Goal: Obtain resource: Download file/media

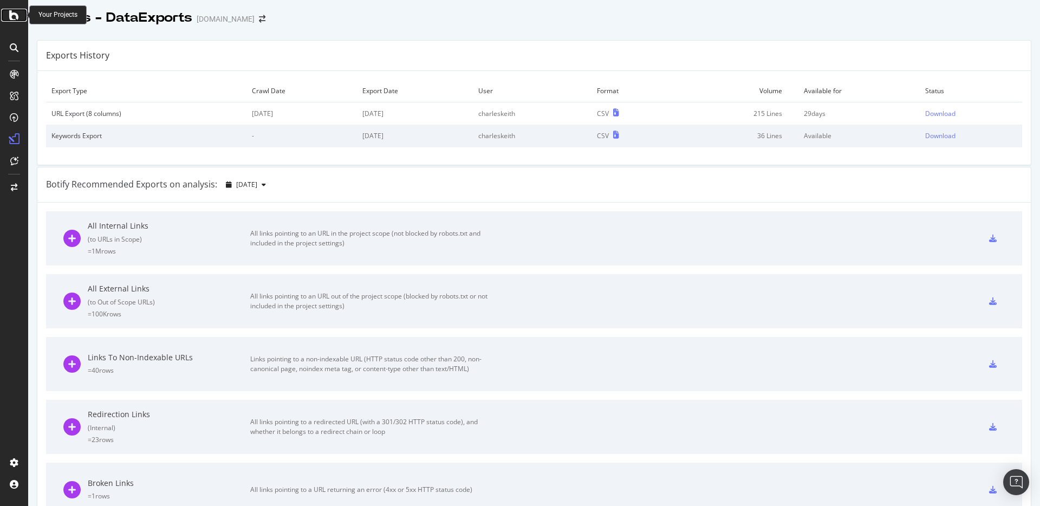
click at [11, 10] on icon at bounding box center [14, 15] width 10 height 13
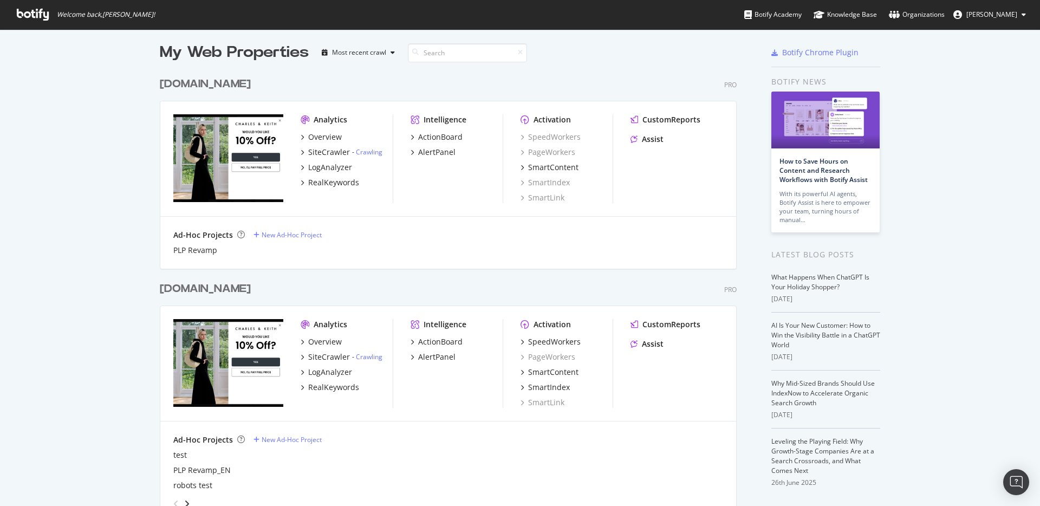
scroll to position [1, 0]
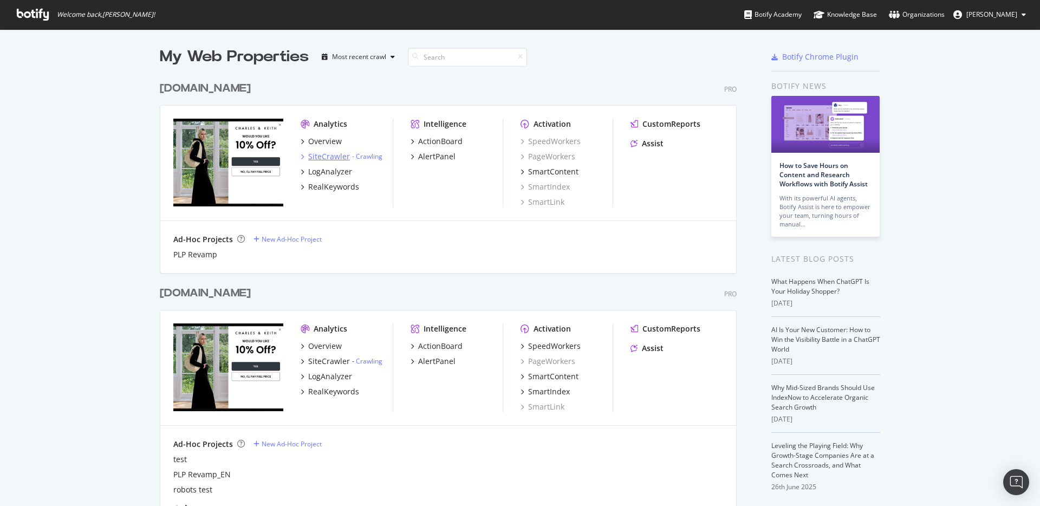
click at [341, 155] on div "SiteCrawler" at bounding box center [329, 156] width 42 height 11
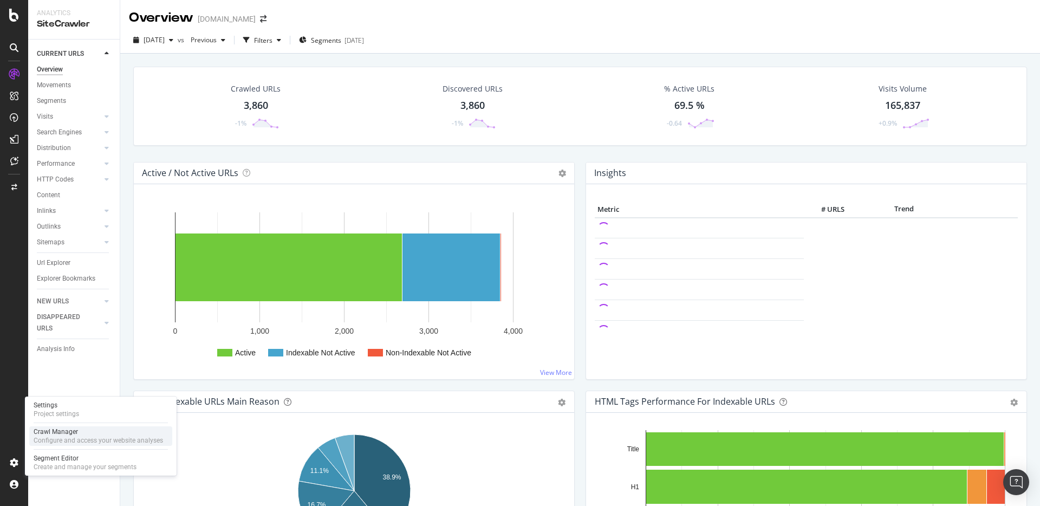
click at [92, 436] on div "Configure and access your website analyses" at bounding box center [98, 440] width 129 height 9
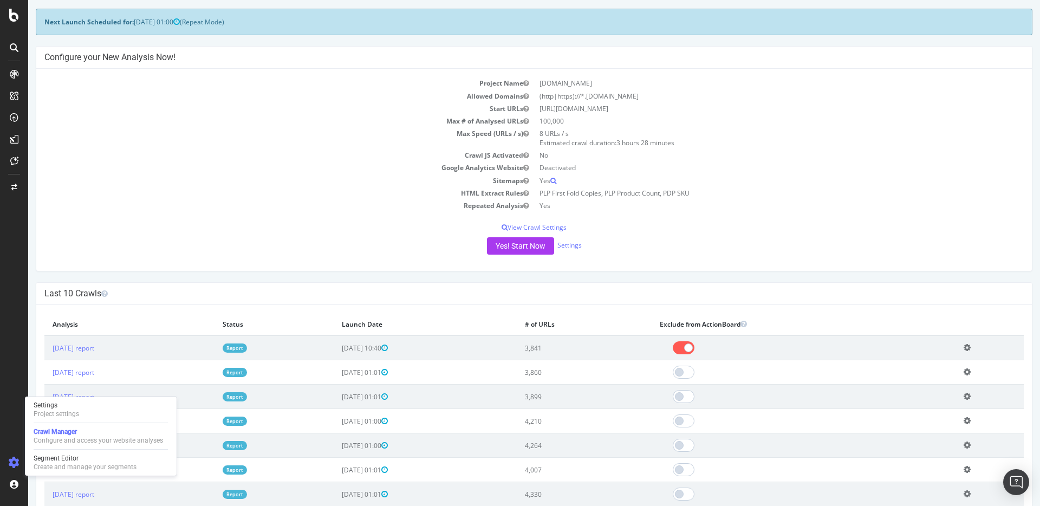
scroll to position [60, 0]
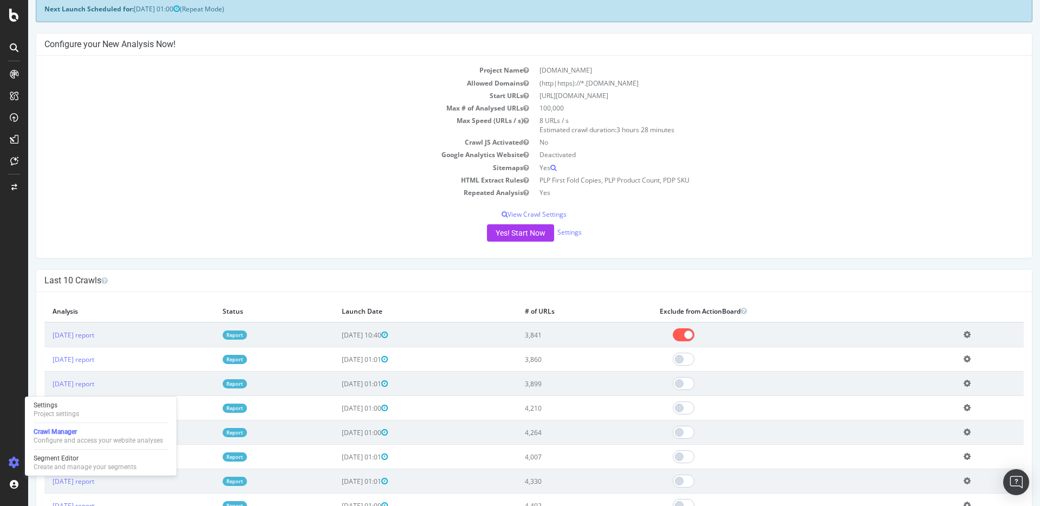
click at [388, 333] on span "2025-09-02 10:40" at bounding box center [365, 334] width 46 height 9
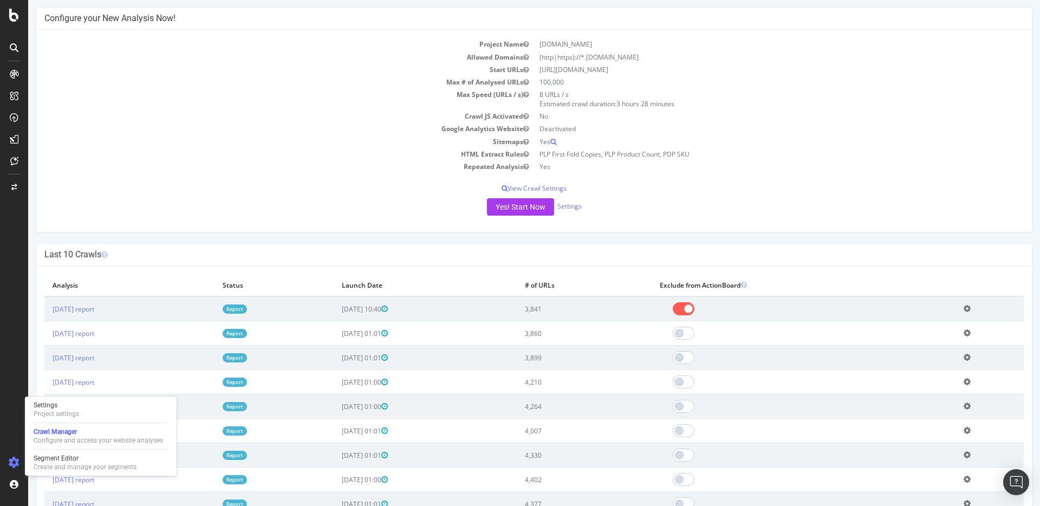
scroll to position [86, 0]
click at [94, 310] on link "2025 Sep. 2nd report" at bounding box center [74, 308] width 42 height 9
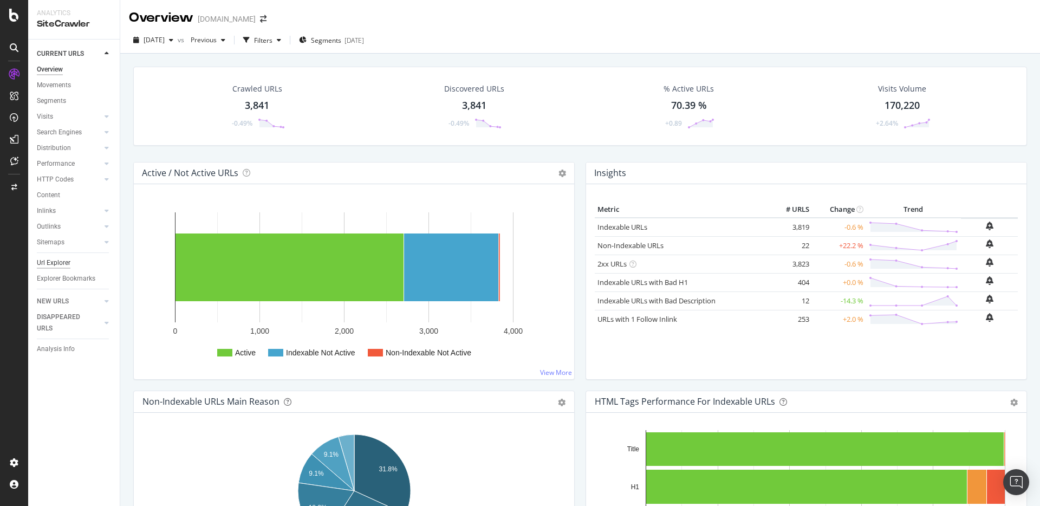
click at [60, 262] on div "Url Explorer" at bounding box center [54, 262] width 34 height 11
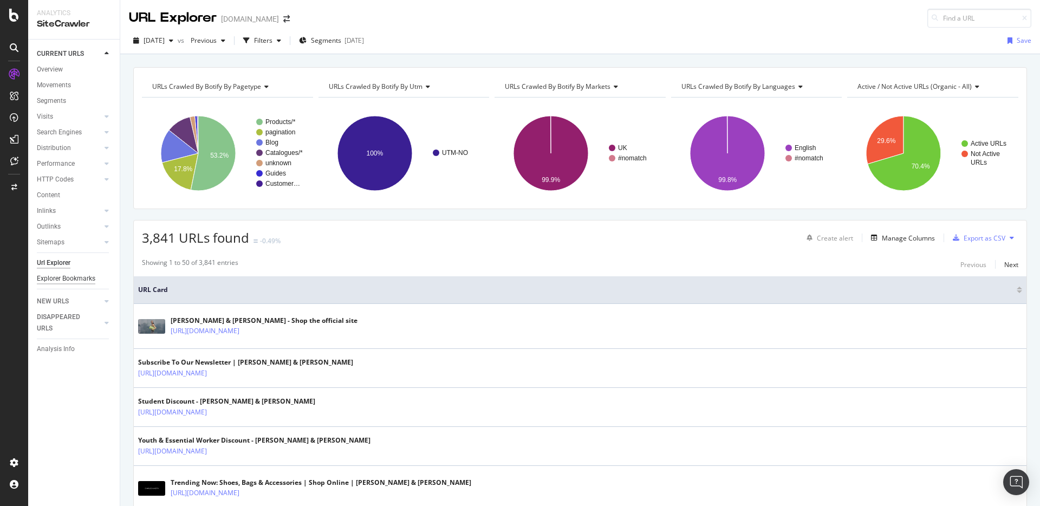
click at [72, 279] on div "Explorer Bookmarks" at bounding box center [66, 278] width 58 height 11
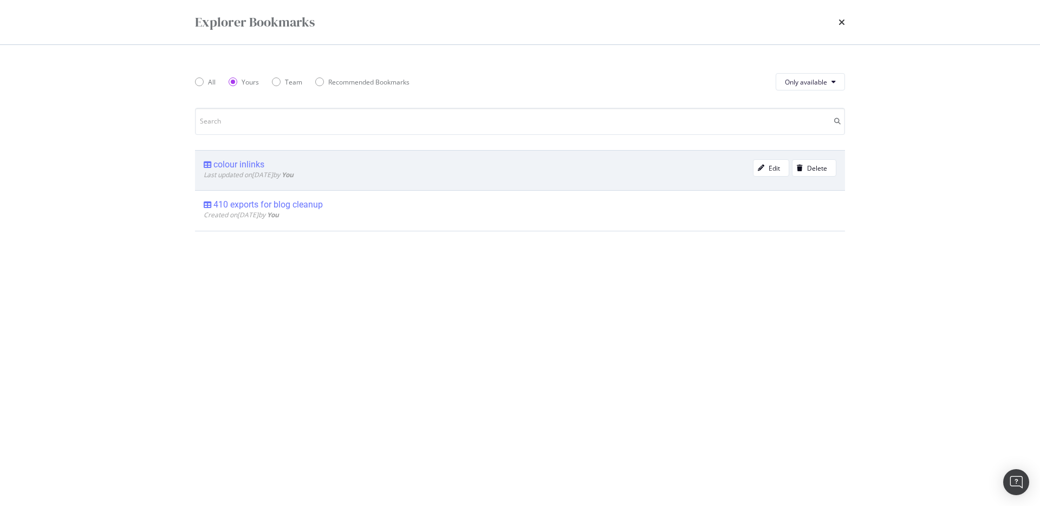
click at [336, 168] on div "colour inlinks" at bounding box center [478, 164] width 549 height 11
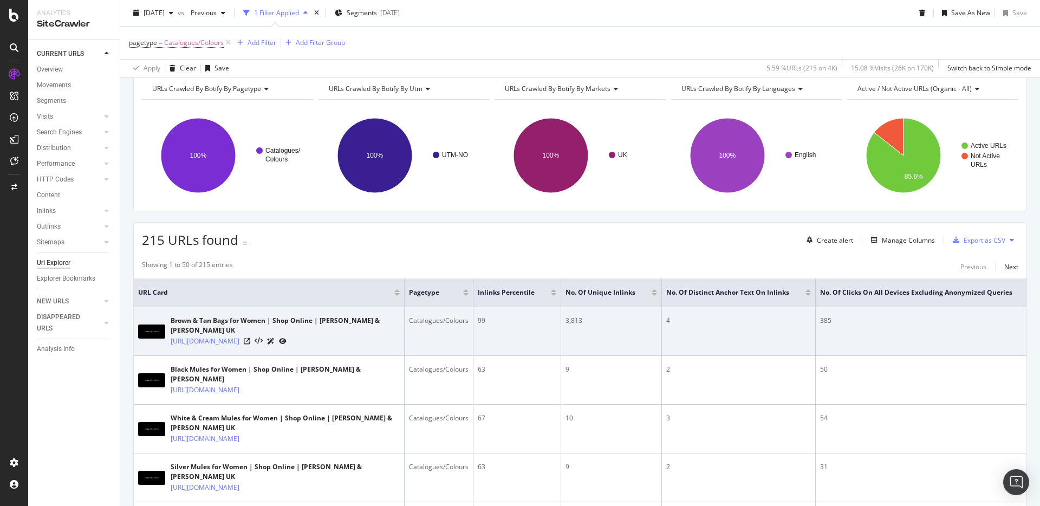
scroll to position [87, 0]
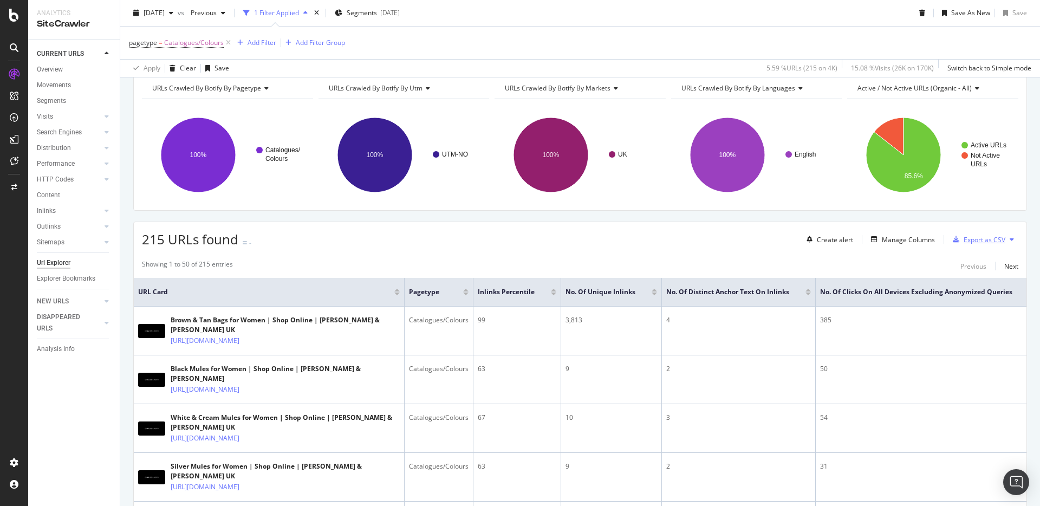
click at [999, 238] on div "Export as CSV" at bounding box center [984, 239] width 42 height 9
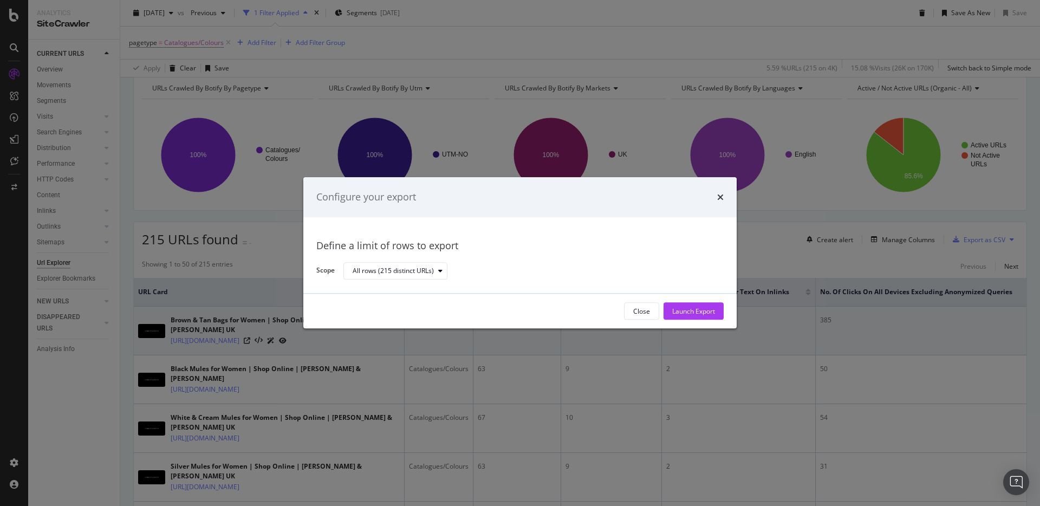
click at [680, 312] on div "Launch Export" at bounding box center [693, 311] width 43 height 9
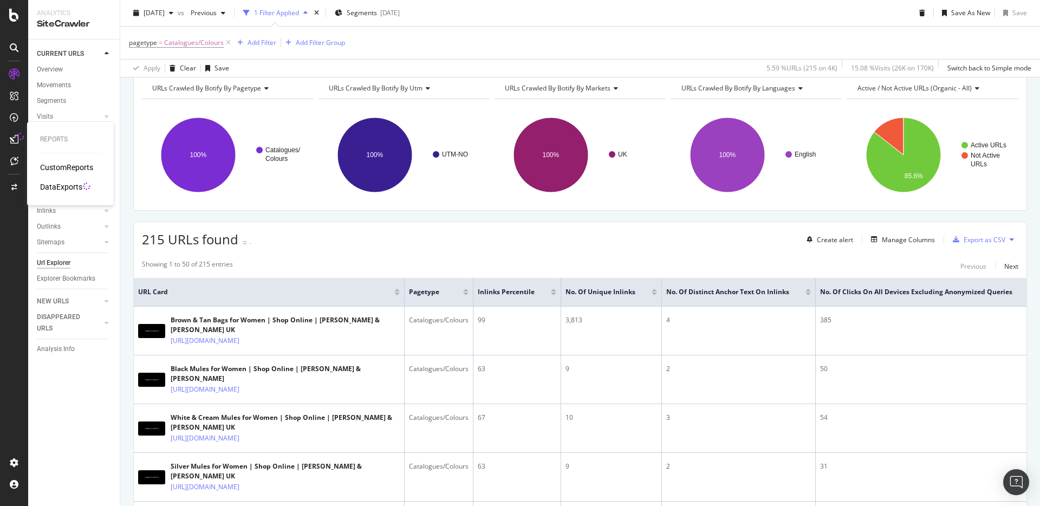
click at [75, 185] on div "DataExports" at bounding box center [61, 186] width 42 height 11
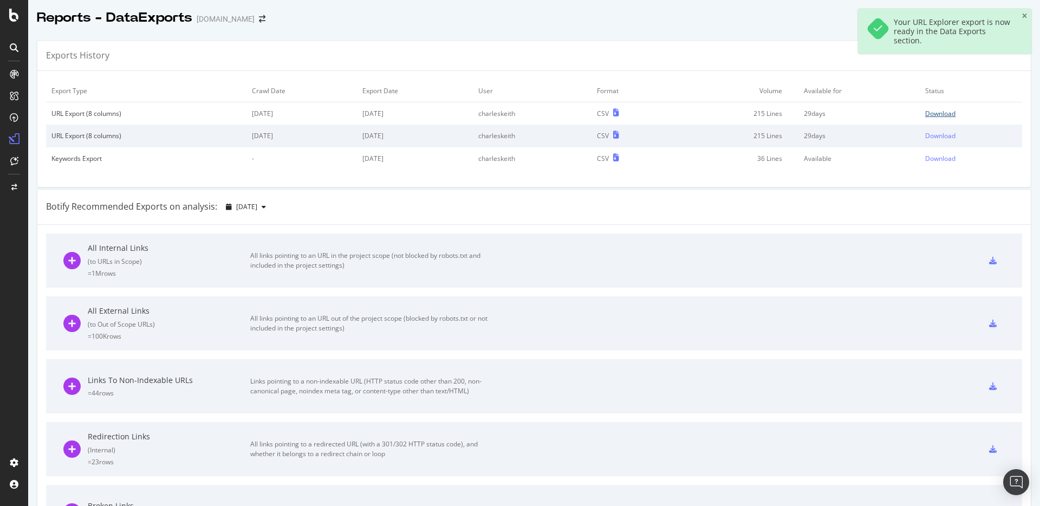
click at [946, 112] on div "Download" at bounding box center [940, 113] width 30 height 9
